Goal: Obtain resource: Obtain resource

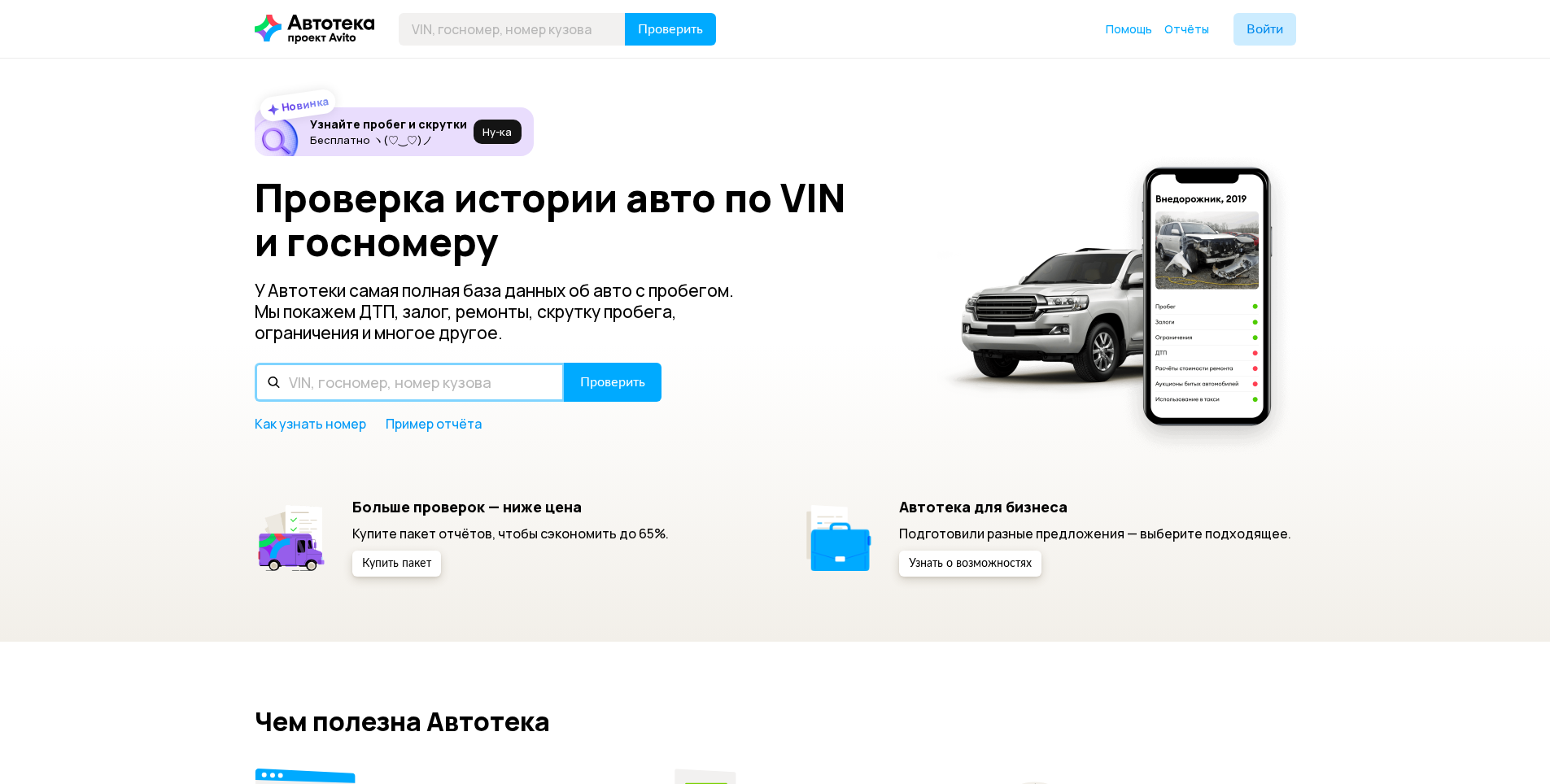
click at [331, 387] on input "text" at bounding box center [410, 382] width 310 height 39
type input "w"
type input "[US_VEHICLE_IDENTIFICATION_NUMBER]"
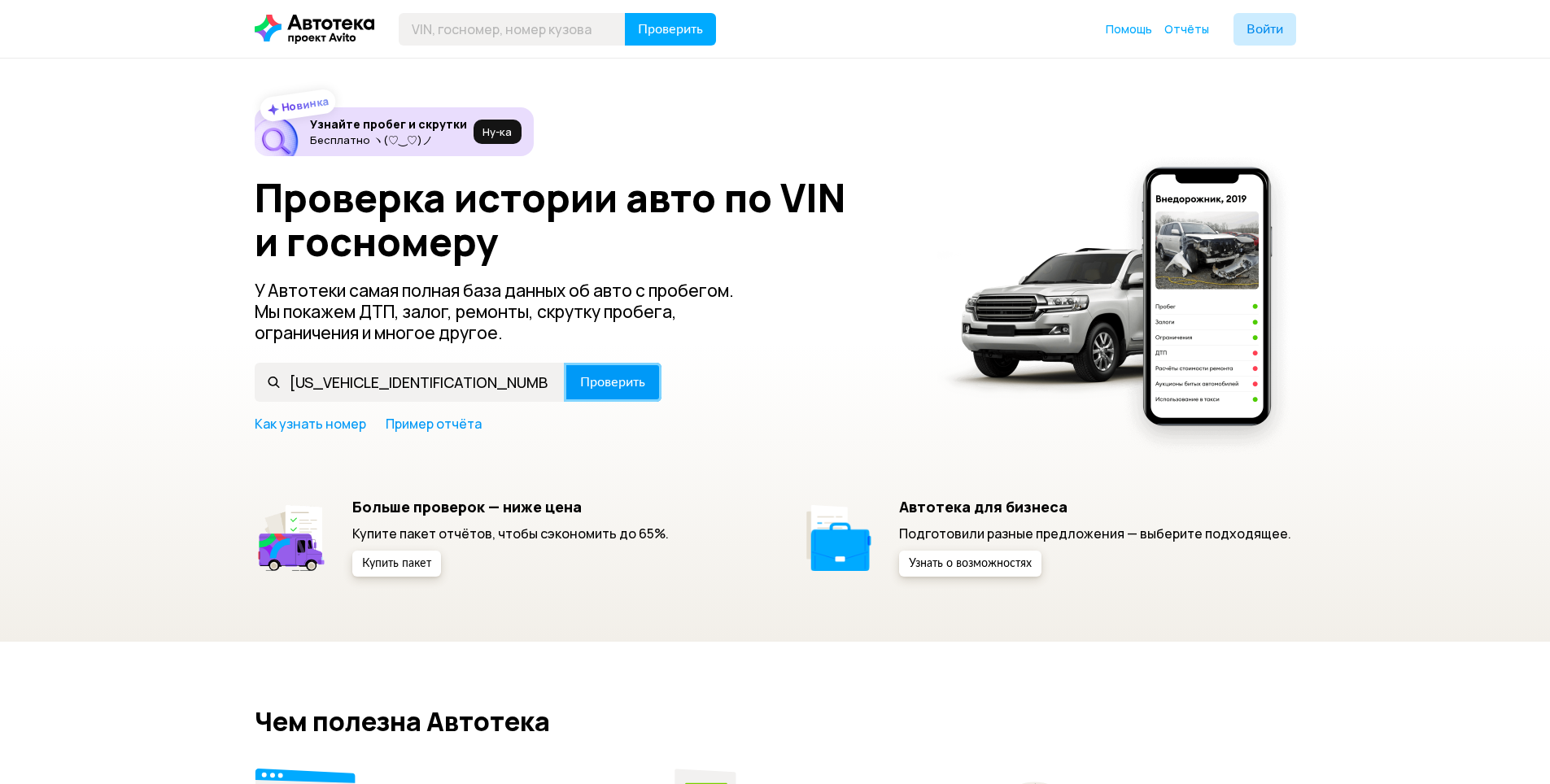
click at [592, 389] on span "Проверить" at bounding box center [613, 382] width 65 height 13
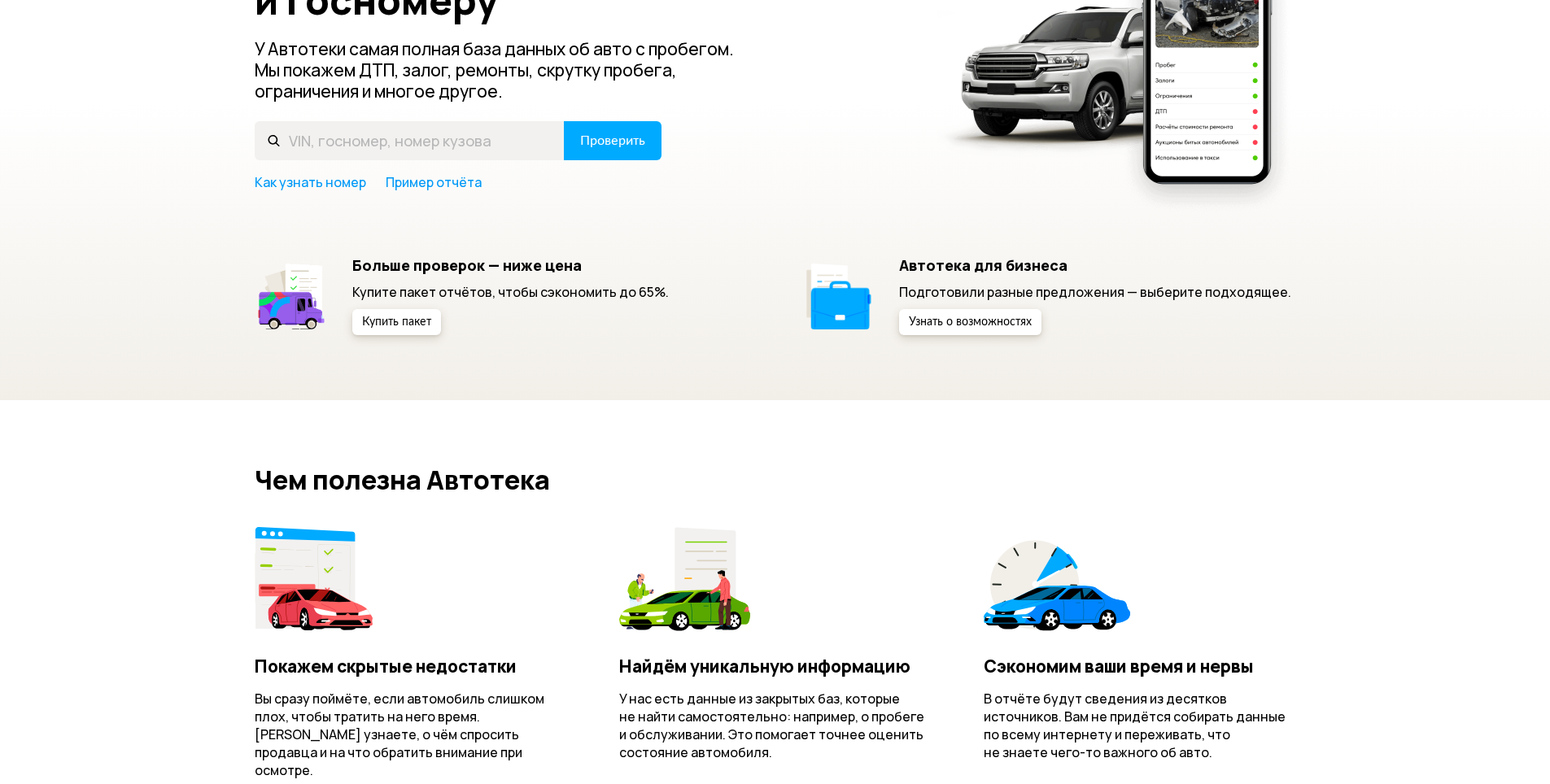
scroll to position [163, 0]
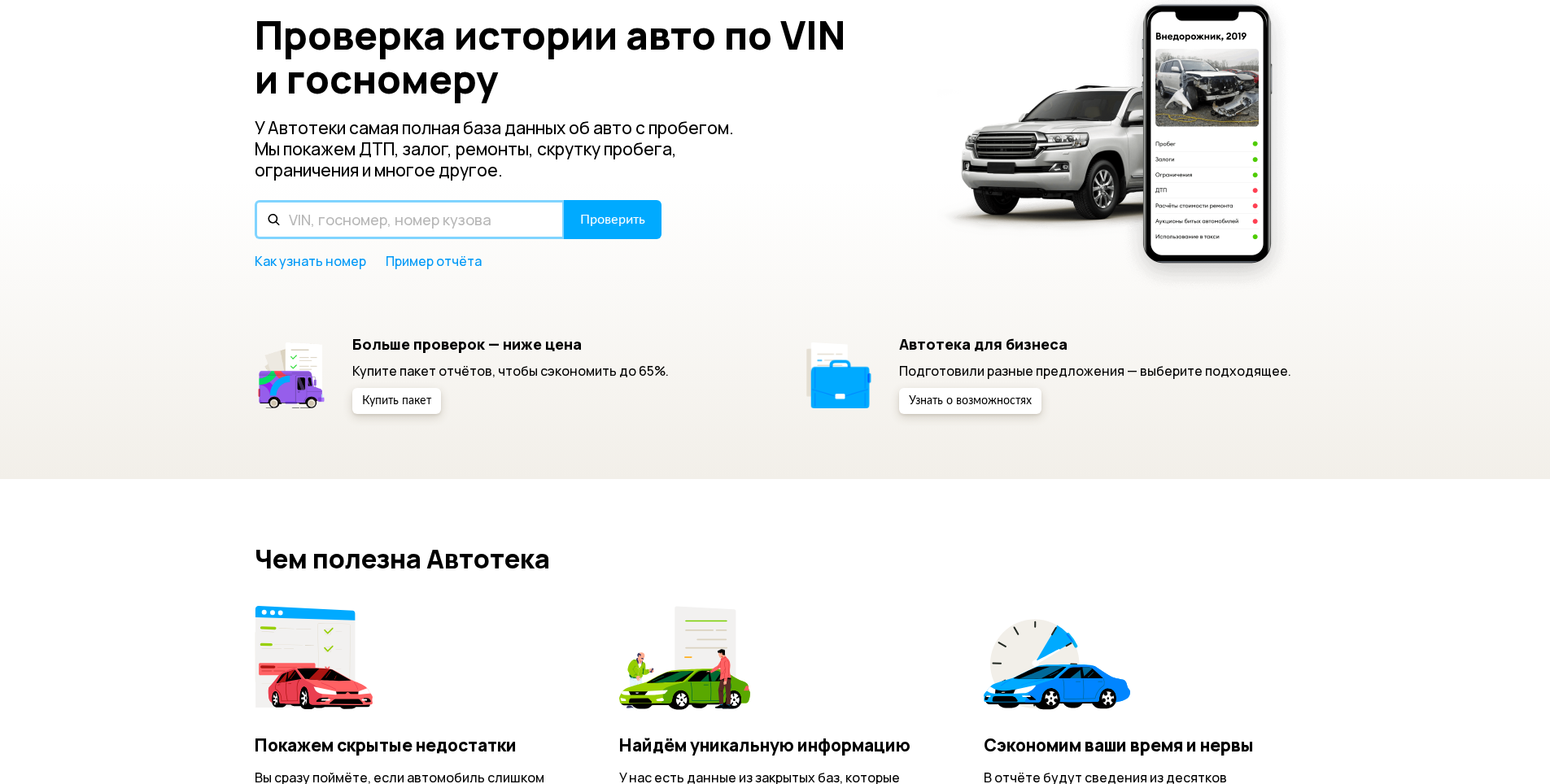
click at [506, 209] on input "text" at bounding box center [410, 219] width 310 height 39
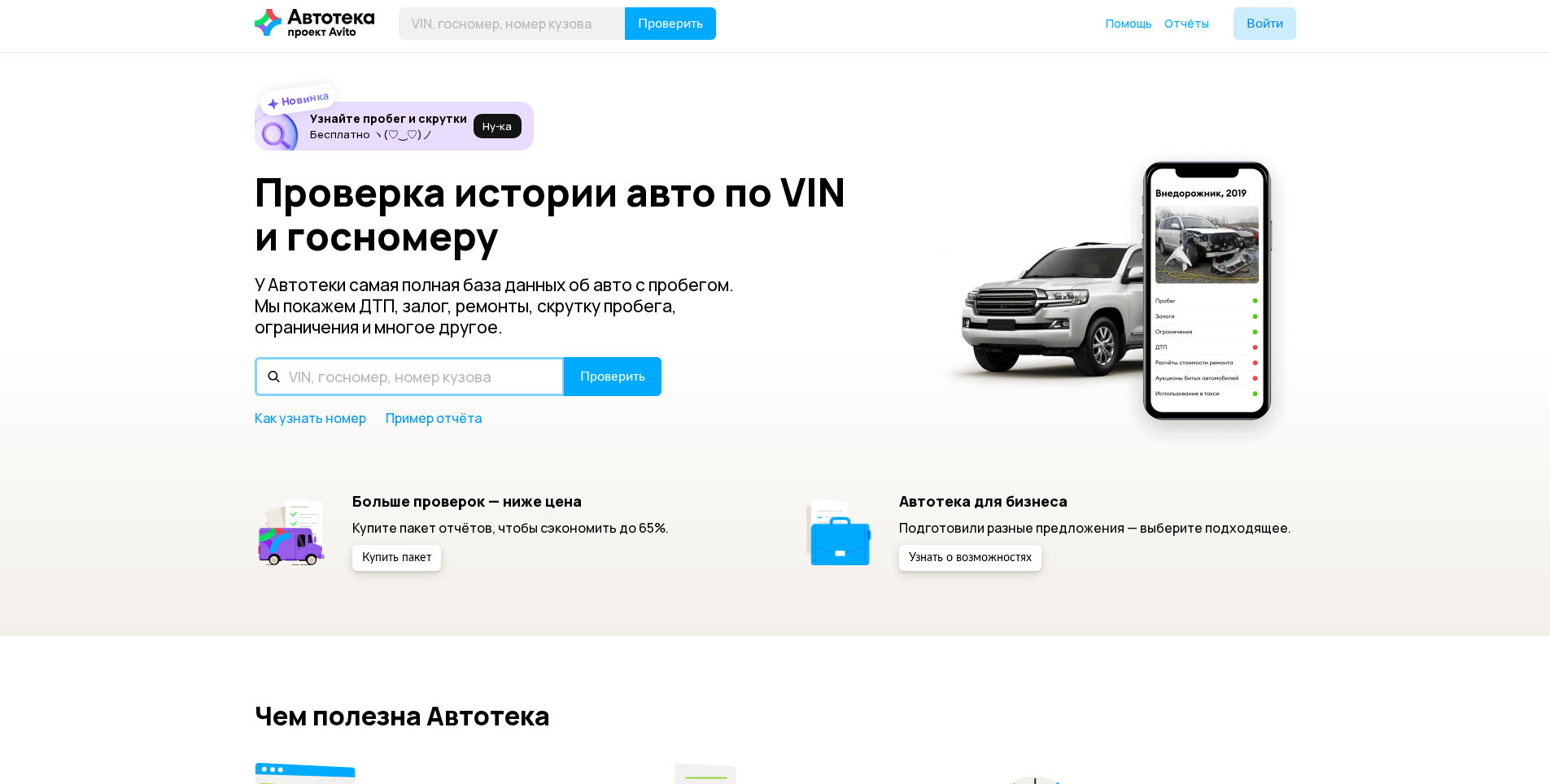
scroll to position [0, 0]
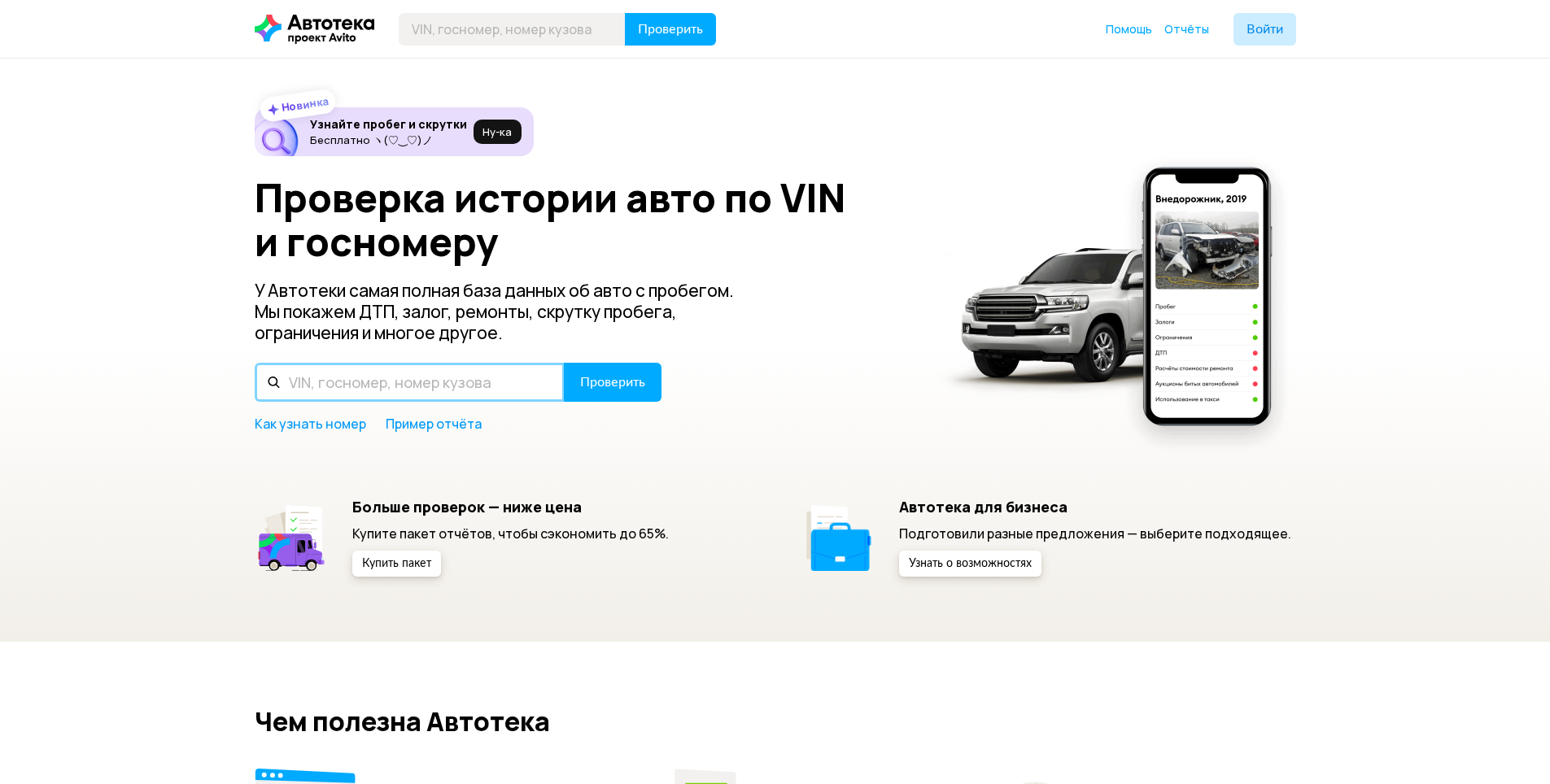
type input "[US_VEHICLE_IDENTIFICATION_NUMBER]"
drag, startPoint x: 446, startPoint y: 386, endPoint x: 429, endPoint y: 388, distance: 17.1
click at [429, 388] on input "text" at bounding box center [410, 382] width 310 height 39
click at [380, 385] on input "text" at bounding box center [410, 382] width 310 height 39
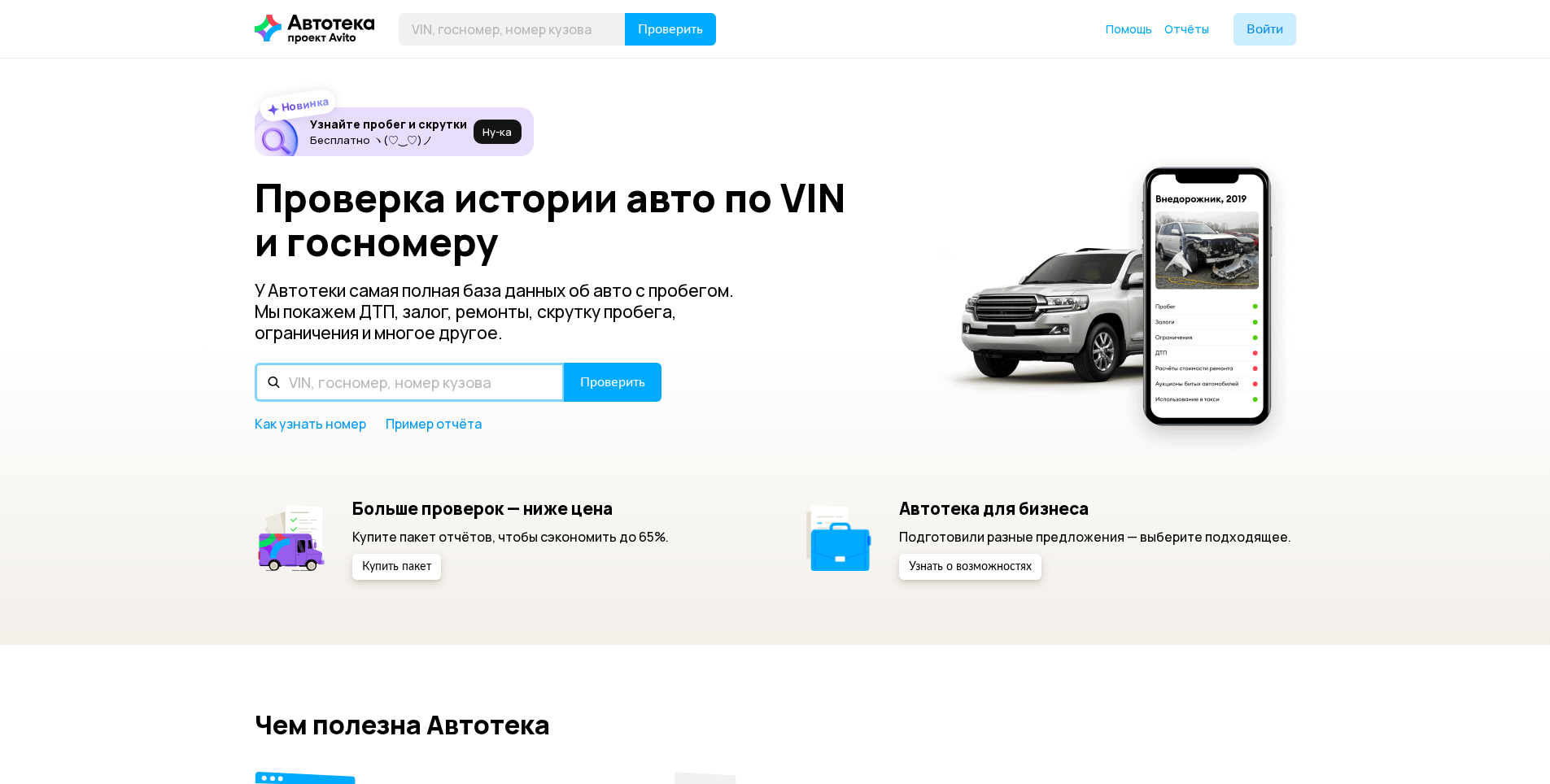
click at [362, 378] on input "text" at bounding box center [410, 382] width 310 height 39
type input "[US_VEHICLE_IDENTIFICATION_NUMBER]"
drag, startPoint x: 456, startPoint y: 388, endPoint x: 278, endPoint y: 406, distance: 178.9
click at [278, 406] on div "Проверка истории авто по VIN и госномеру У Автотеки самая полная база данных об…" at bounding box center [775, 304] width 1041 height 257
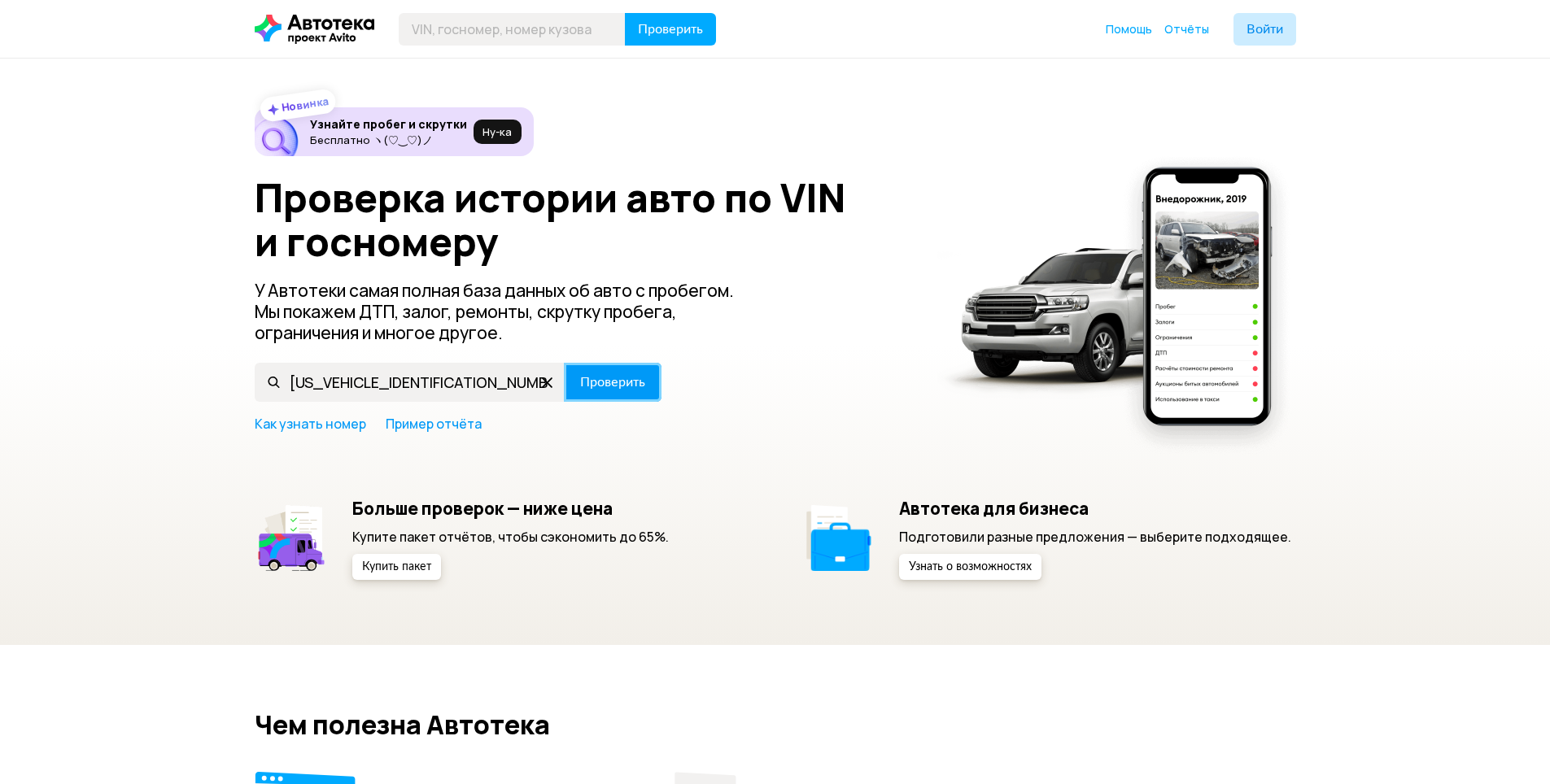
click at [627, 381] on span "Проверить" at bounding box center [613, 382] width 65 height 13
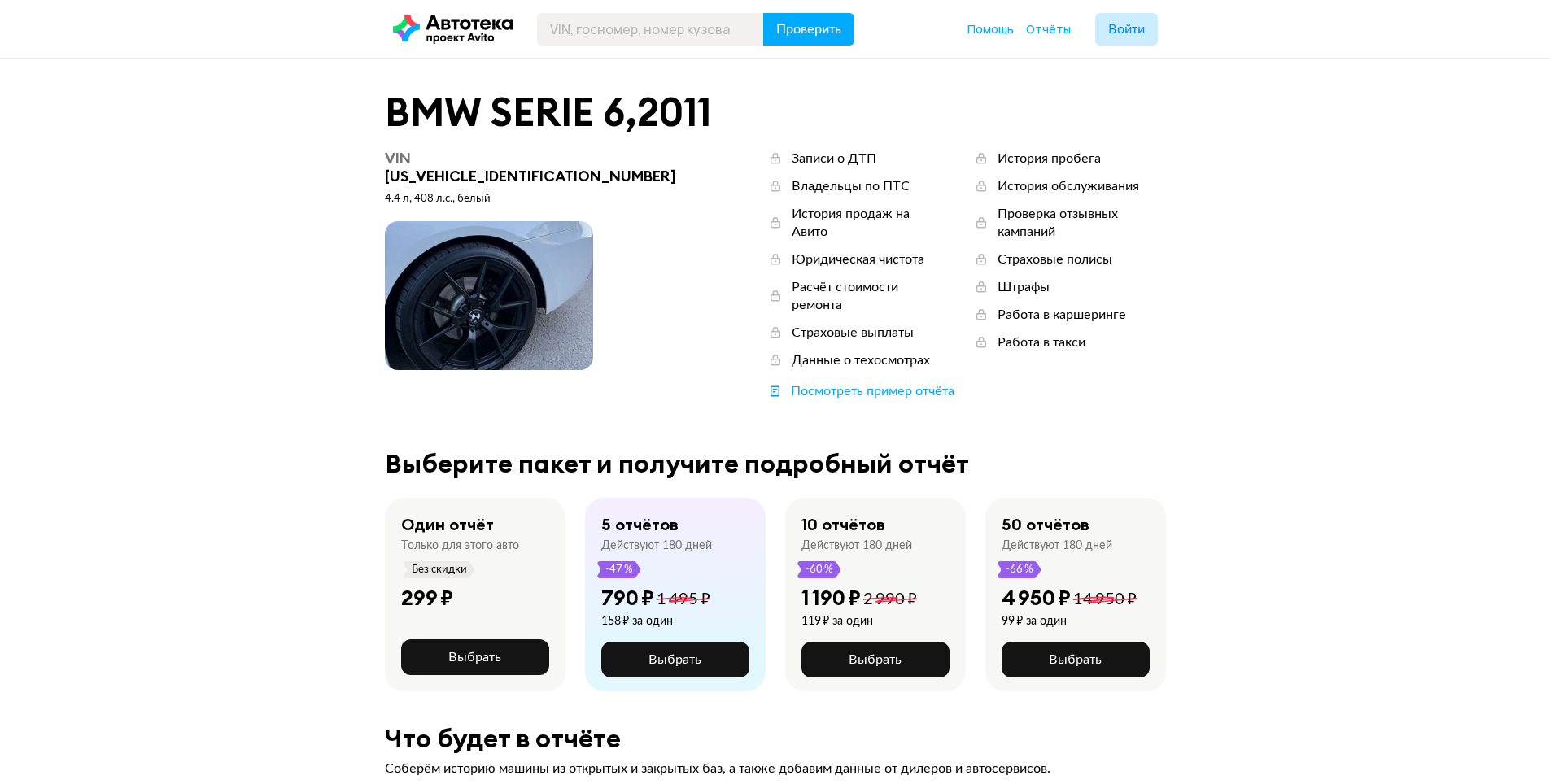
click at [790, 382] on div "Посмотреть пример отчёта" at bounding box center [871, 391] width 163 height 18
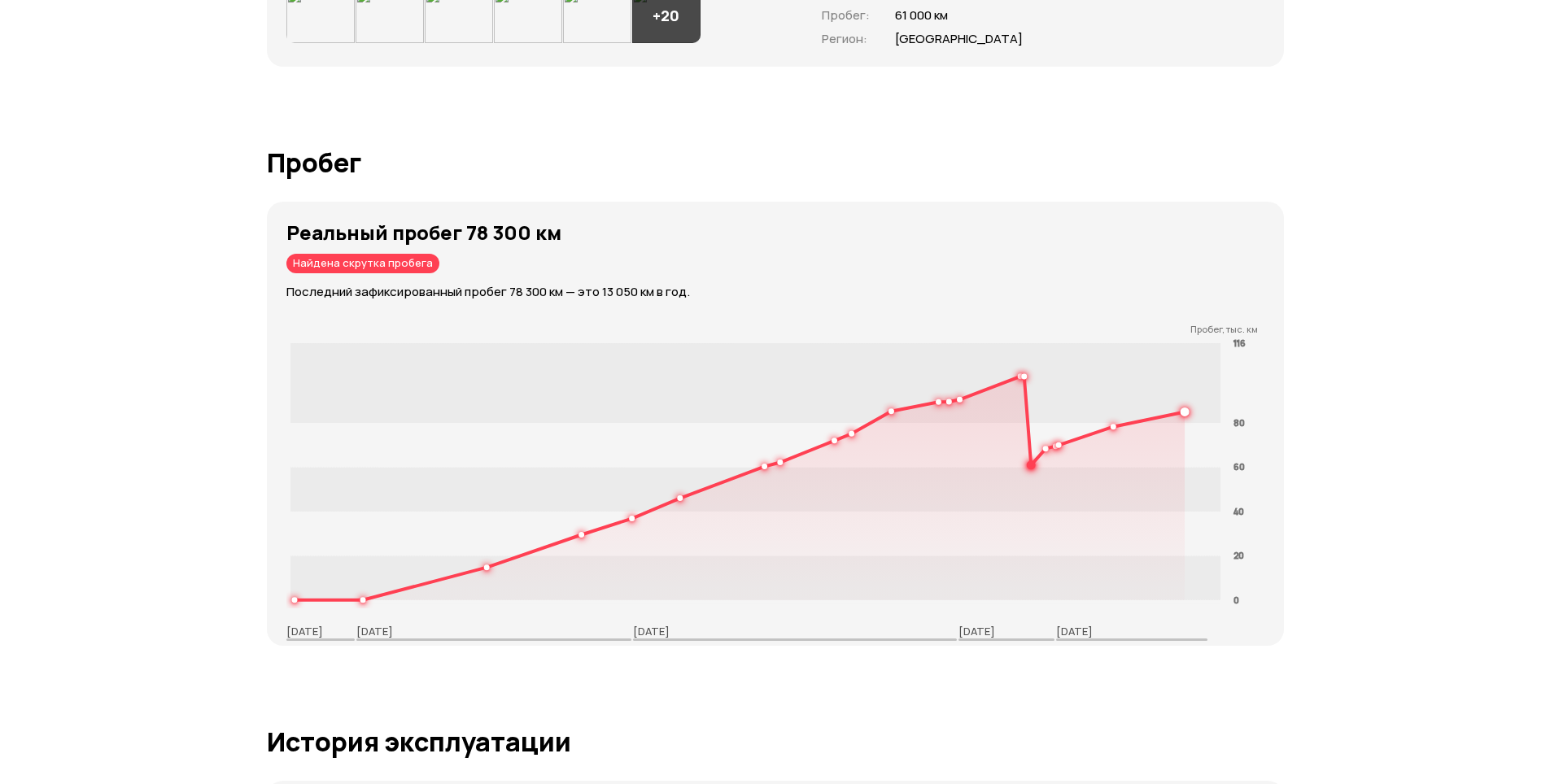
scroll to position [2521, 0]
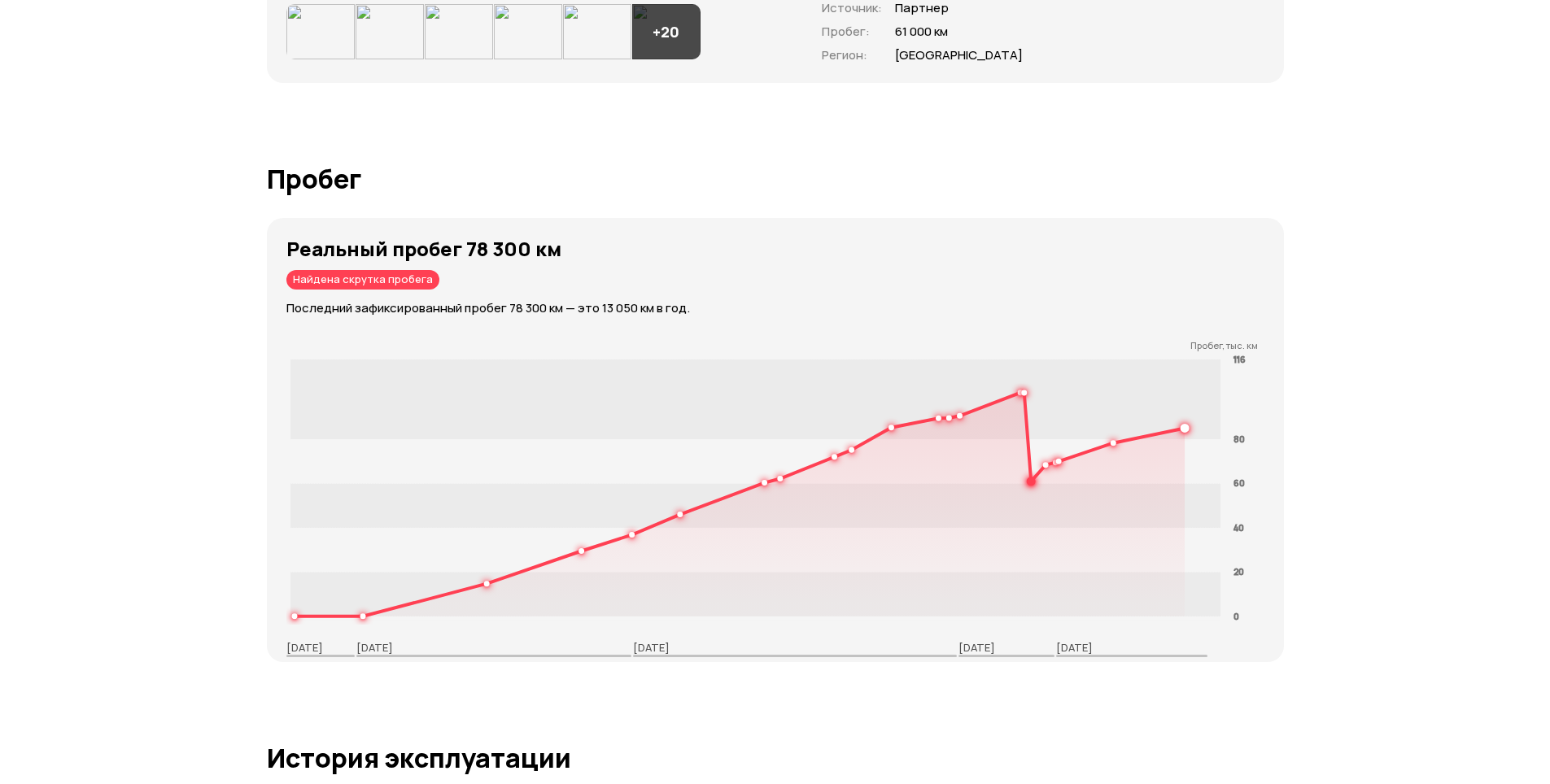
click at [794, 186] on h1 "Пробег" at bounding box center [775, 178] width 1017 height 29
